Goal: Task Accomplishment & Management: Complete application form

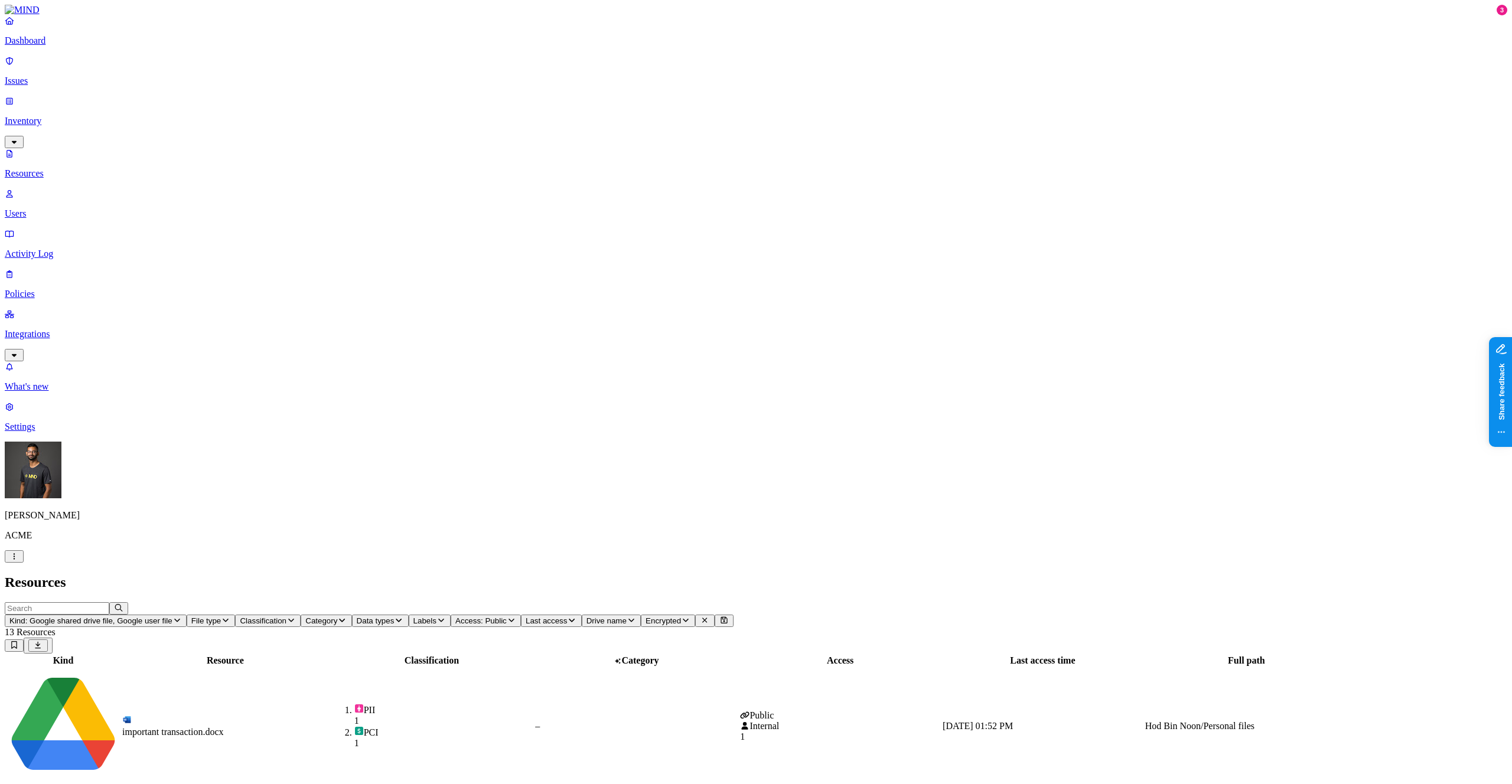
click at [738, 721] on div "–" at bounding box center [637, 726] width 203 height 11
click at [50, 164] on div "Dashboard Issues Inventory Resources Users Activity Log Policies Integrations" at bounding box center [756, 188] width 1503 height 346
click at [46, 289] on p "Policies" at bounding box center [756, 293] width 1503 height 11
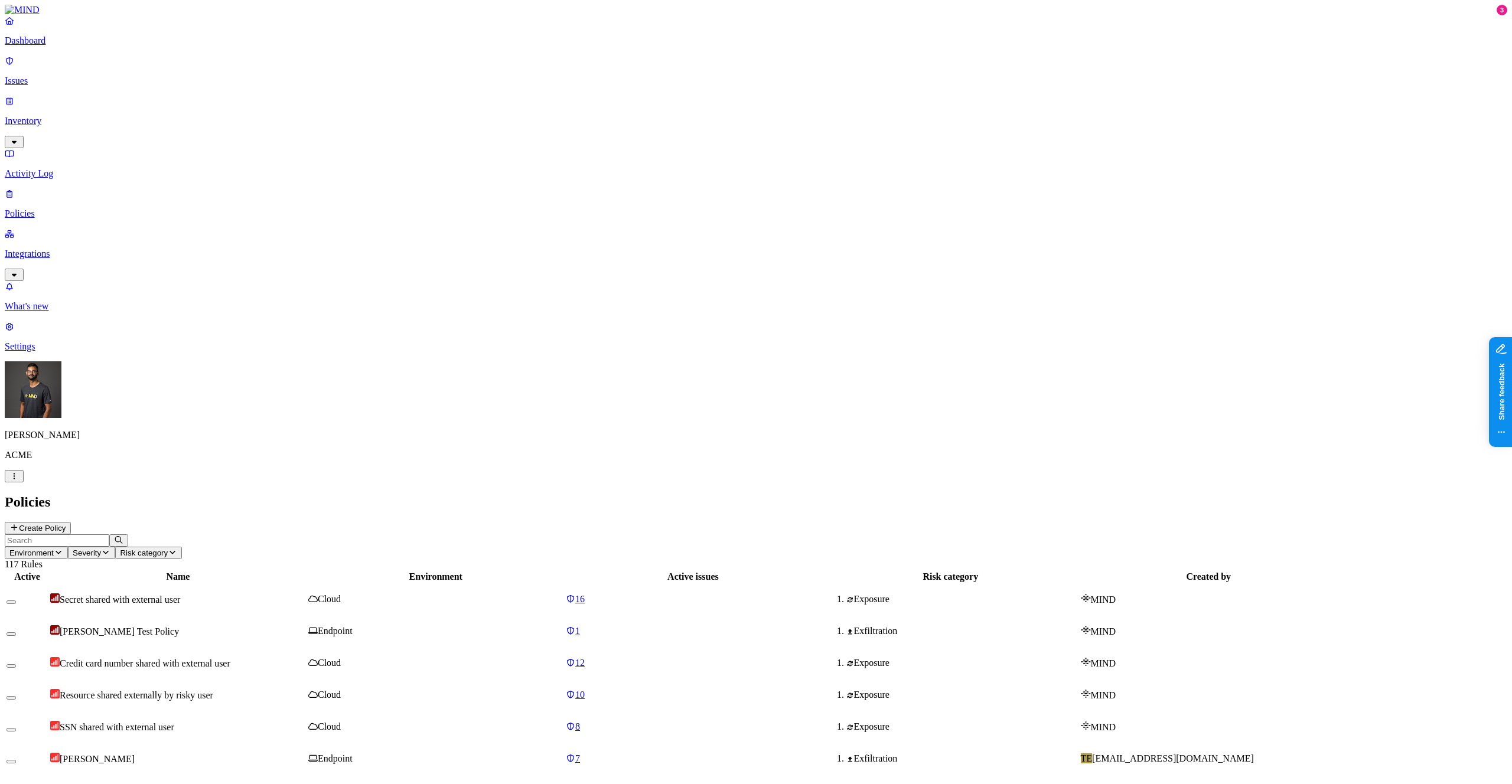
click at [71, 522] on button "Create Policy" at bounding box center [38, 528] width 66 height 12
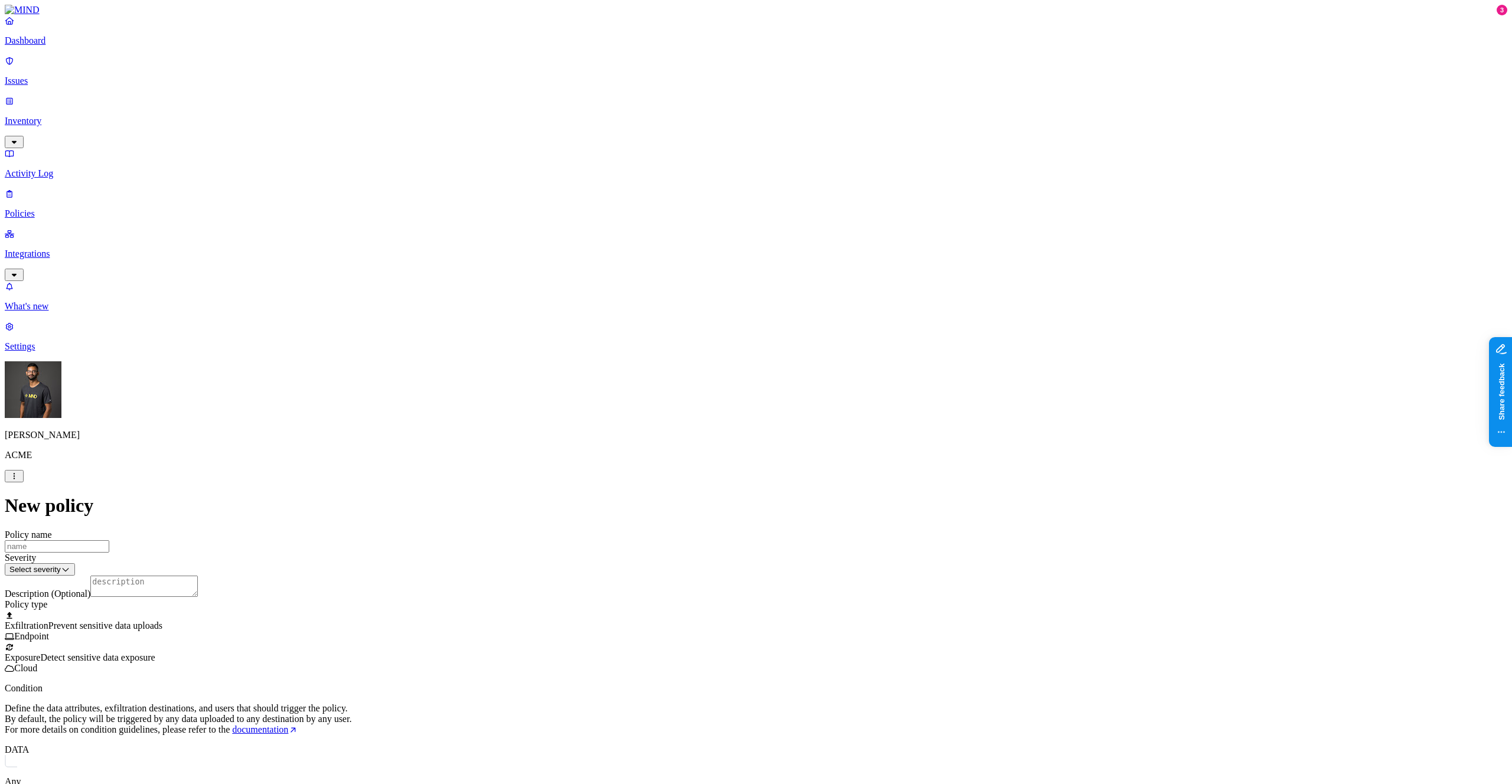
scroll to position [394, 0]
click at [758, 692] on html "Dashboard Issues Inventory Activity Log Policies Integrations What's new 3 Sett…" at bounding box center [756, 615] width 1512 height 1230
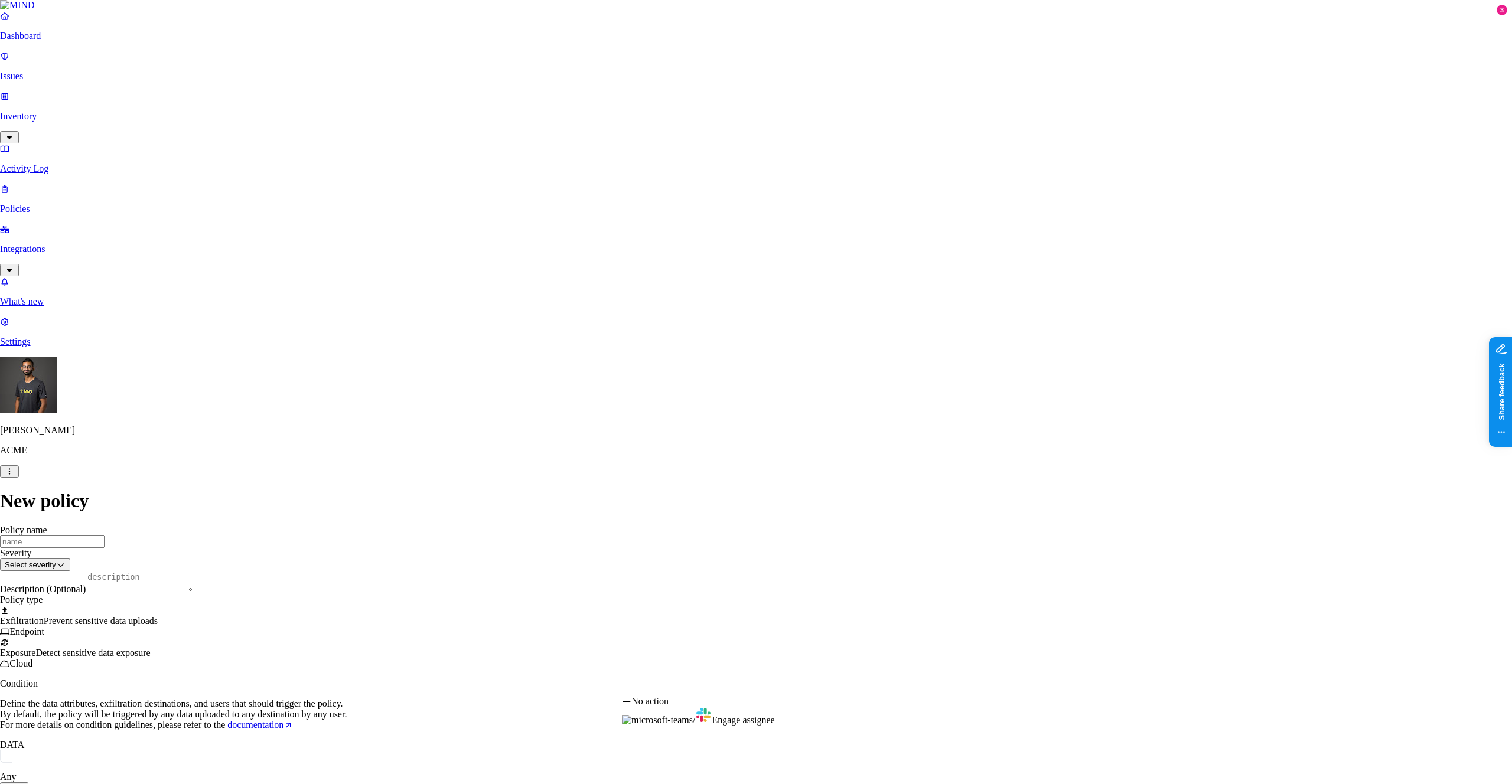
click at [1193, 375] on html "Dashboard Issues Inventory Activity Log Policies Integrations What's new 3 Sett…" at bounding box center [756, 612] width 1512 height 1225
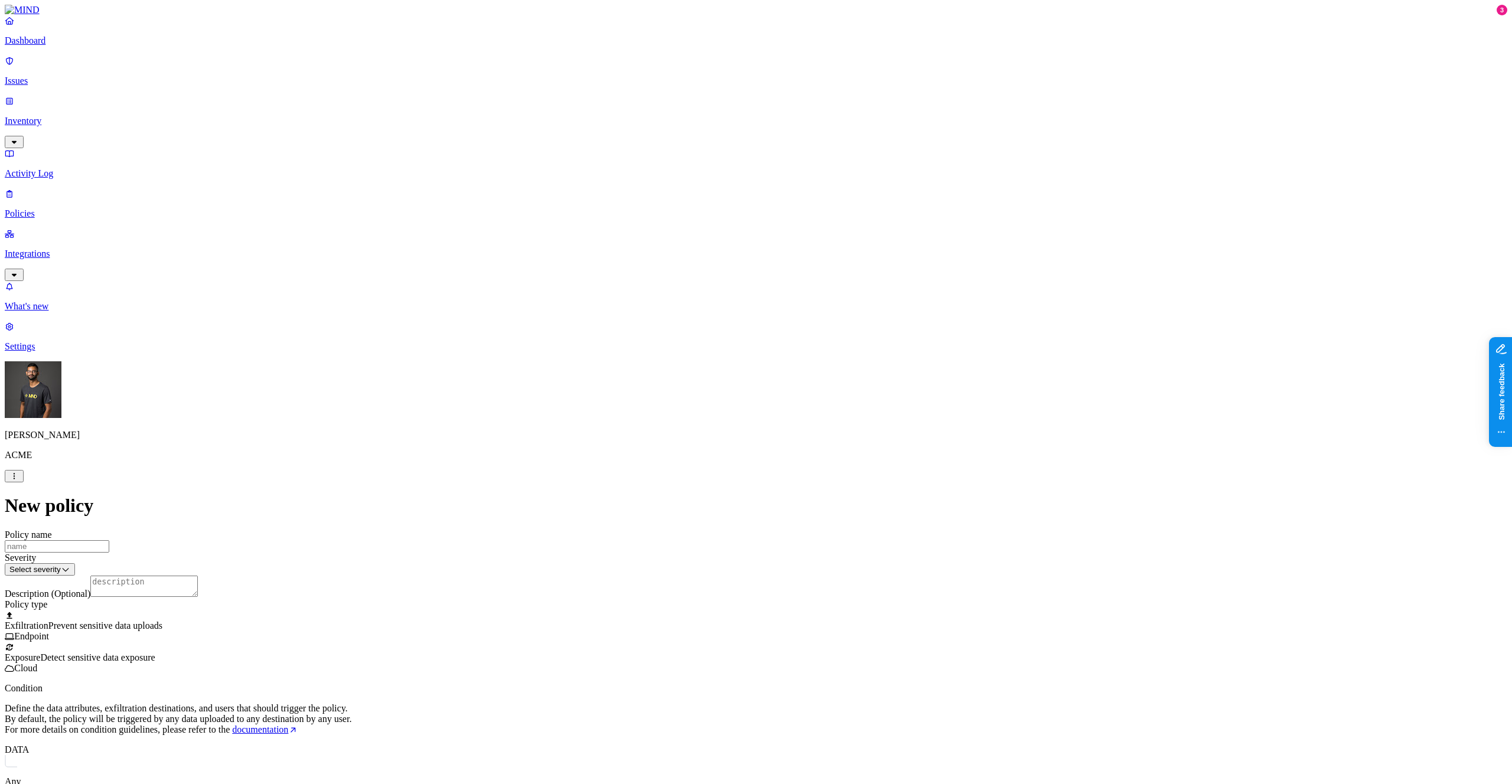
scroll to position [0, 0]
click at [289, 724] on span "documentation" at bounding box center [260, 729] width 56 height 10
click at [627, 642] on div at bounding box center [756, 642] width 1503 height 0
click at [625, 610] on div at bounding box center [756, 610] width 1503 height 0
